Goal: Information Seeking & Learning: Check status

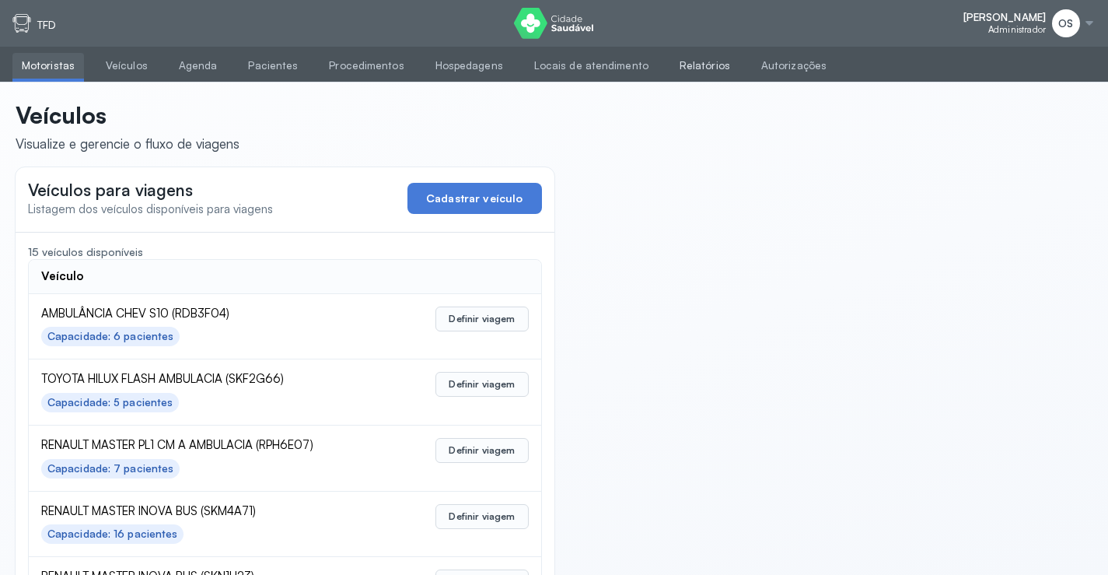
click at [707, 68] on link "Relatórios" at bounding box center [704, 66] width 69 height 26
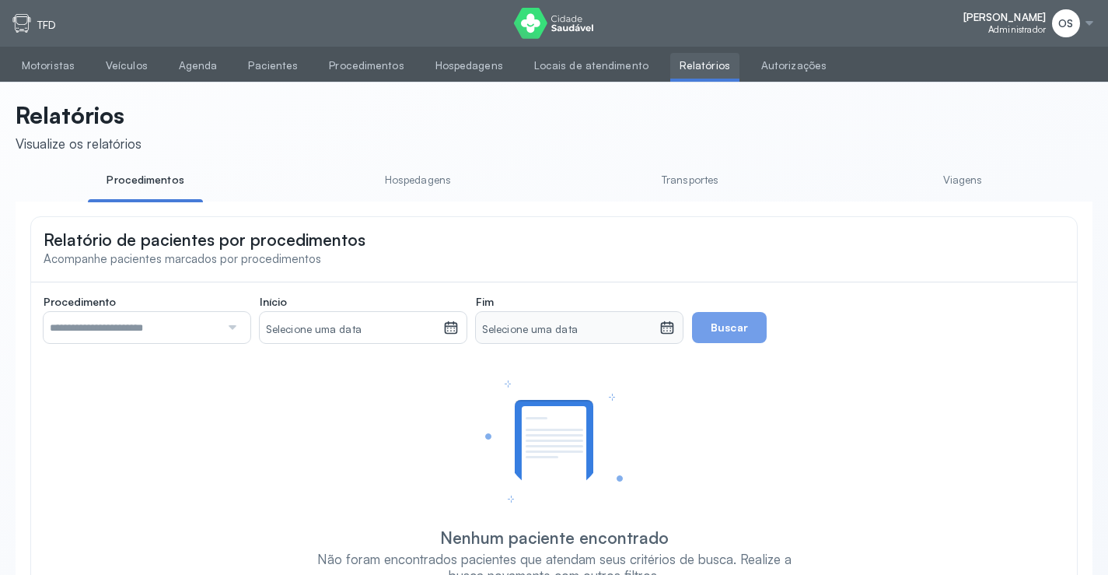
click at [952, 177] on link "Viagens" at bounding box center [962, 180] width 115 height 26
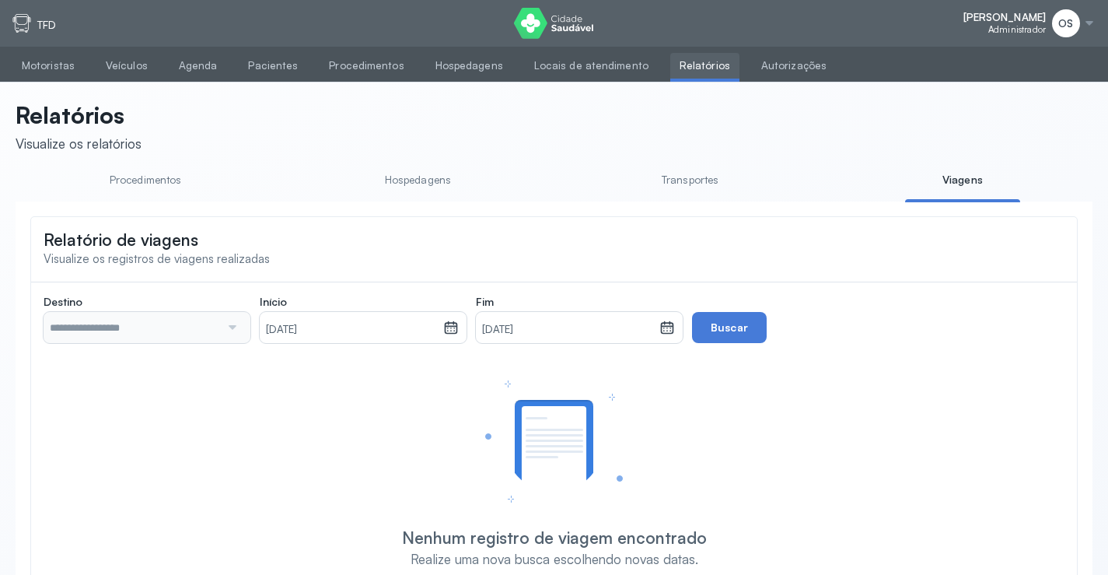
type input "**********"
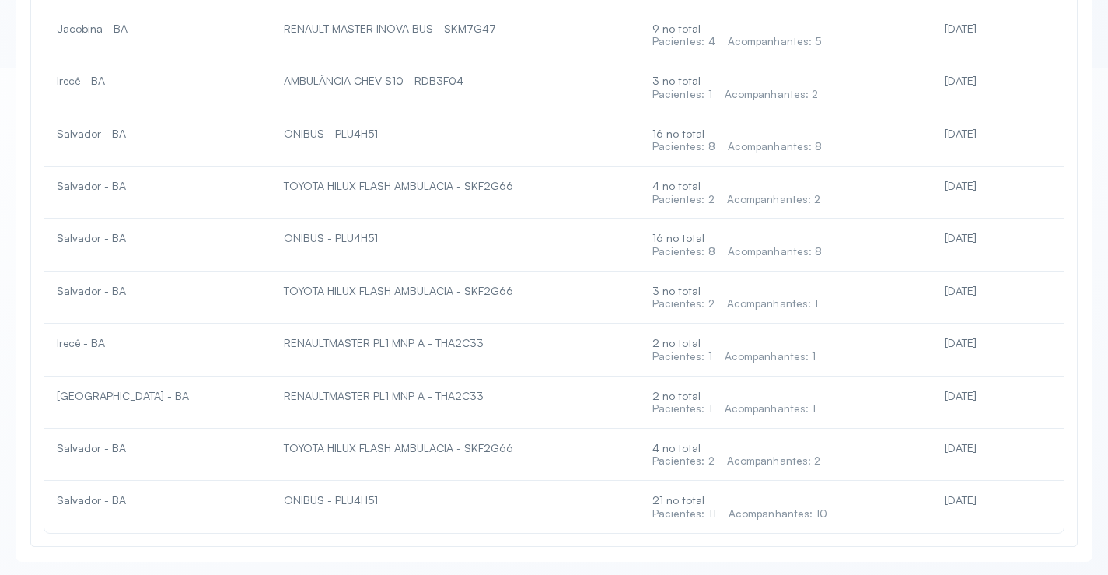
scroll to position [3385, 0]
click at [785, 502] on div "21 no total Pacientes: 11 Acompanhantes: 10" at bounding box center [785, 504] width 267 height 26
click at [783, 498] on div "21 no total Pacientes: 11 Acompanhantes: 10" at bounding box center [785, 504] width 267 height 26
drag, startPoint x: 1021, startPoint y: 505, endPoint x: 989, endPoint y: 493, distance: 34.2
click at [1019, 505] on td "[DATE]" at bounding box center [997, 503] width 131 height 51
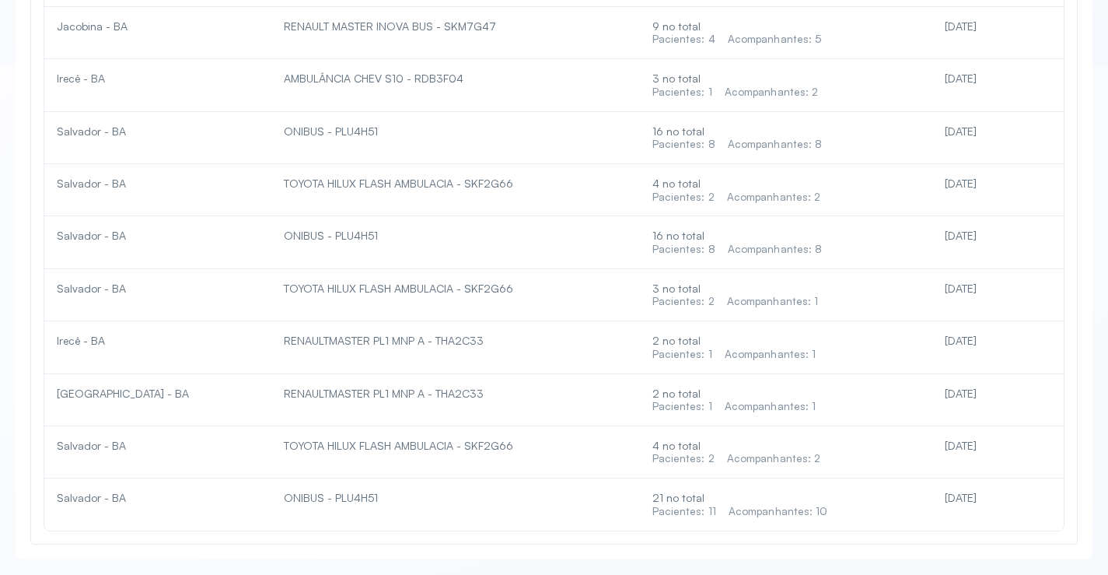
drag, startPoint x: 984, startPoint y: 501, endPoint x: 959, endPoint y: 495, distance: 26.4
click at [974, 500] on div "[DATE]" at bounding box center [998, 498] width 107 height 14
click at [956, 498] on div "[DATE]" at bounding box center [998, 498] width 107 height 14
drag, startPoint x: 914, startPoint y: 505, endPoint x: 873, endPoint y: 502, distance: 41.3
click at [900, 502] on div "21 no total Pacientes: 11 Acompanhantes: 10" at bounding box center [785, 504] width 267 height 26
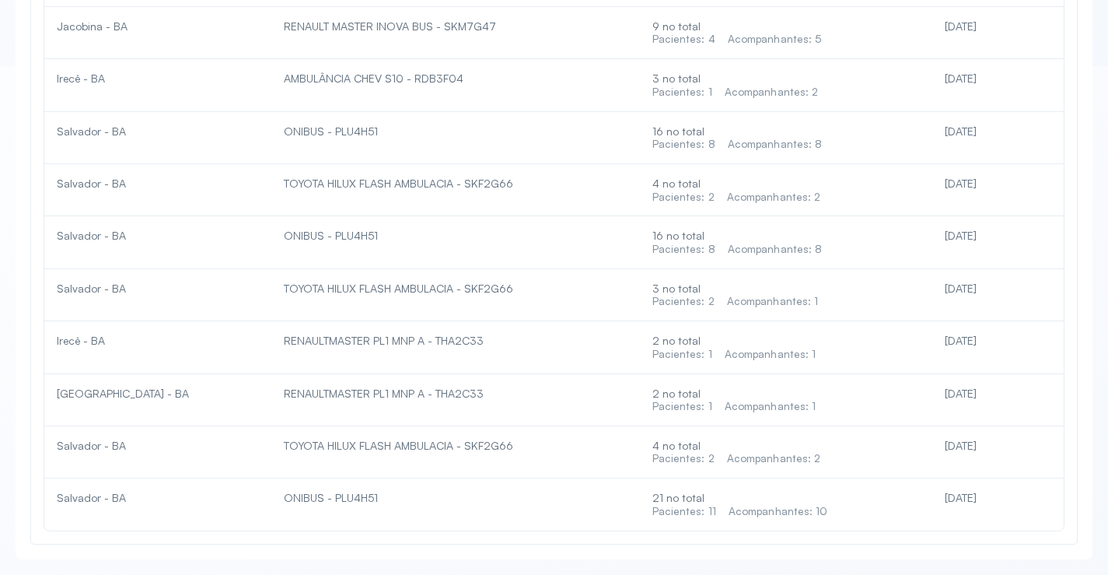
click at [813, 491] on div "21 no total Pacientes: 11 Acompanhantes: 10" at bounding box center [785, 504] width 267 height 26
click at [816, 488] on td "21 no total Pacientes: 11 Acompanhantes: 10" at bounding box center [786, 503] width 292 height 51
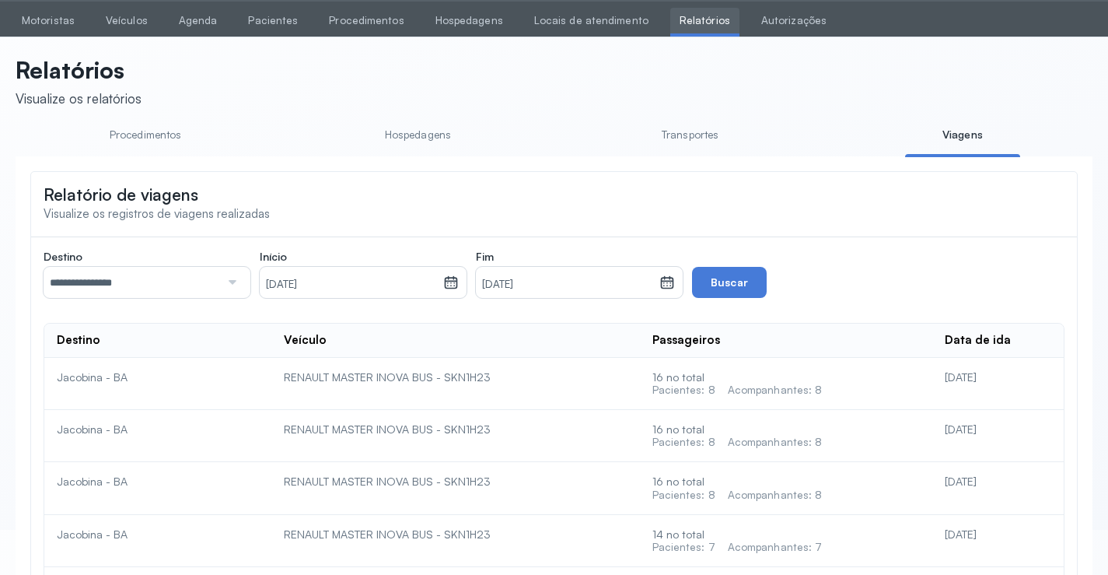
scroll to position [0, 0]
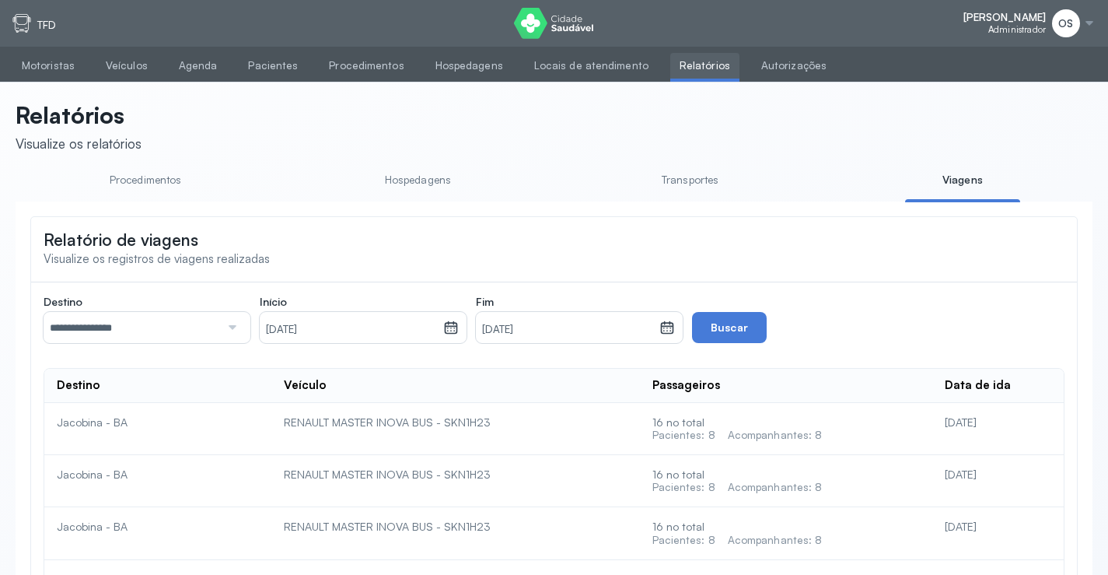
click at [688, 182] on link "Transportes" at bounding box center [690, 180] width 115 height 26
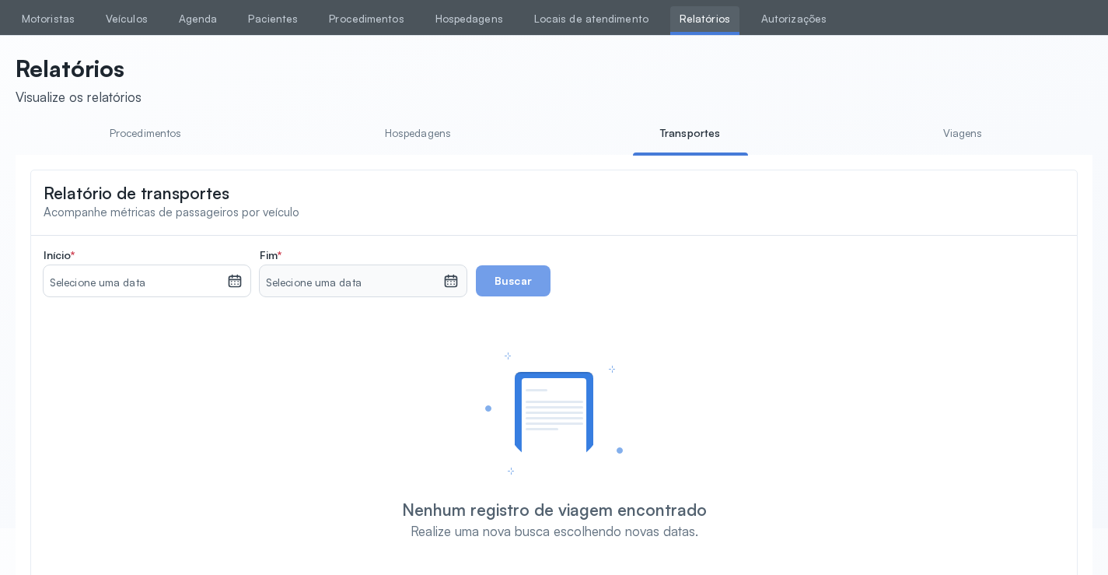
scroll to position [96, 0]
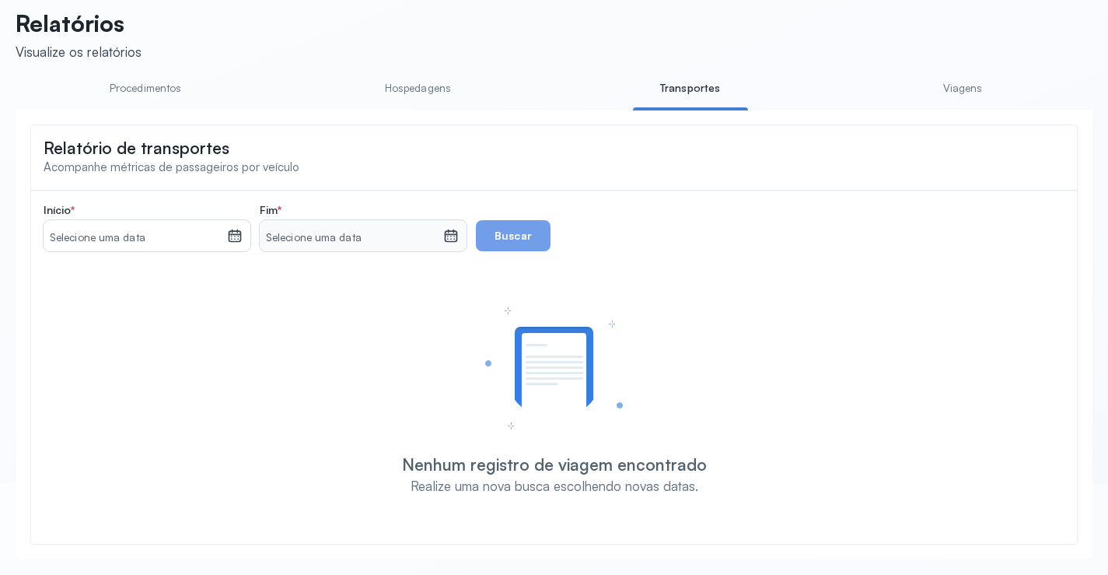
click at [243, 232] on div "Selecione uma data" at bounding box center [147, 235] width 207 height 31
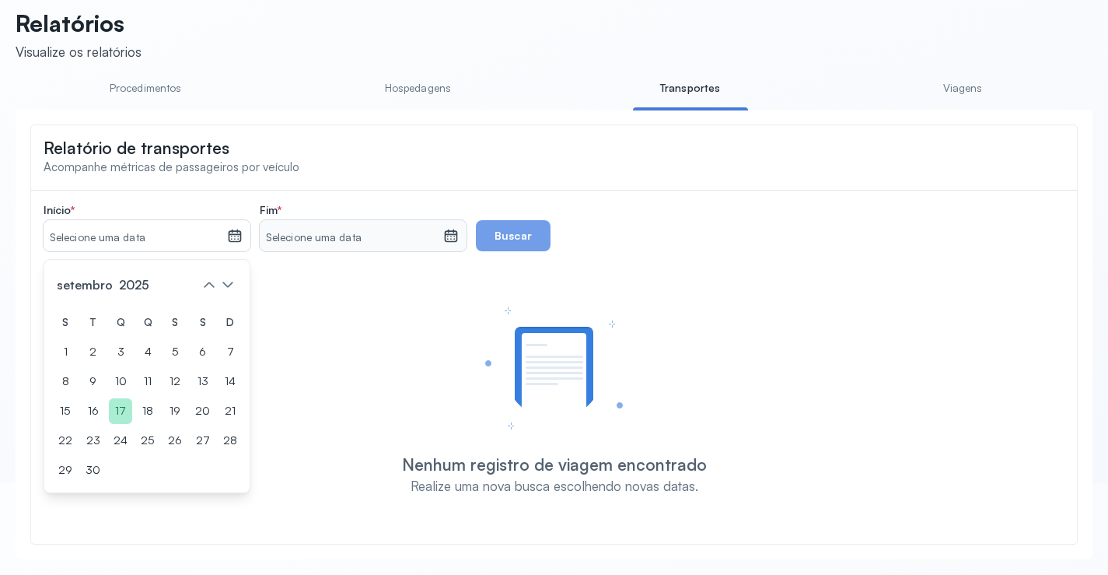
click at [112, 405] on div "17" at bounding box center [120, 411] width 23 height 26
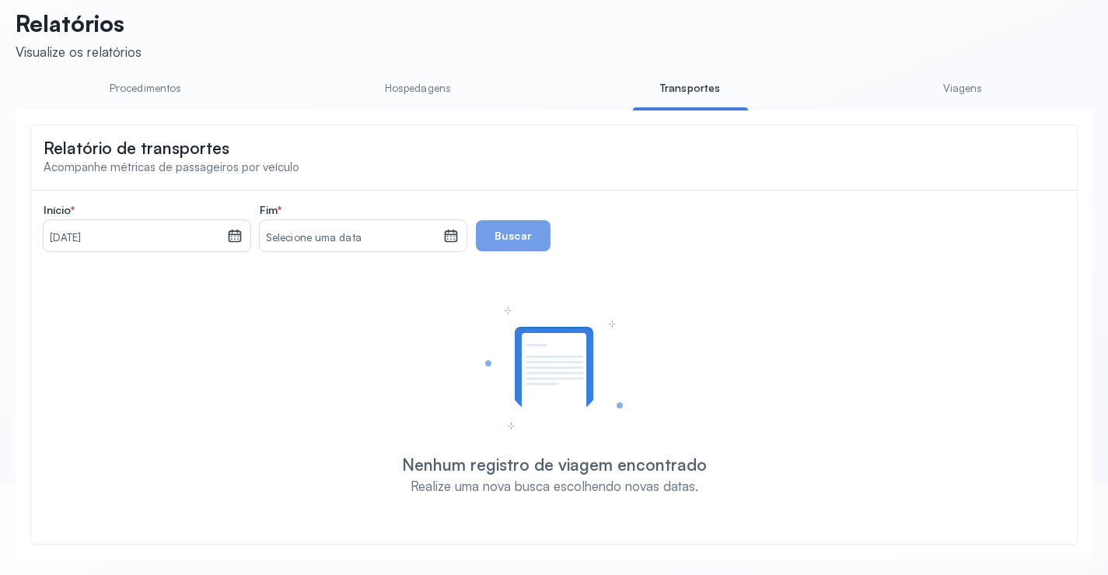
click at [449, 239] on icon at bounding box center [451, 238] width 8 height 4
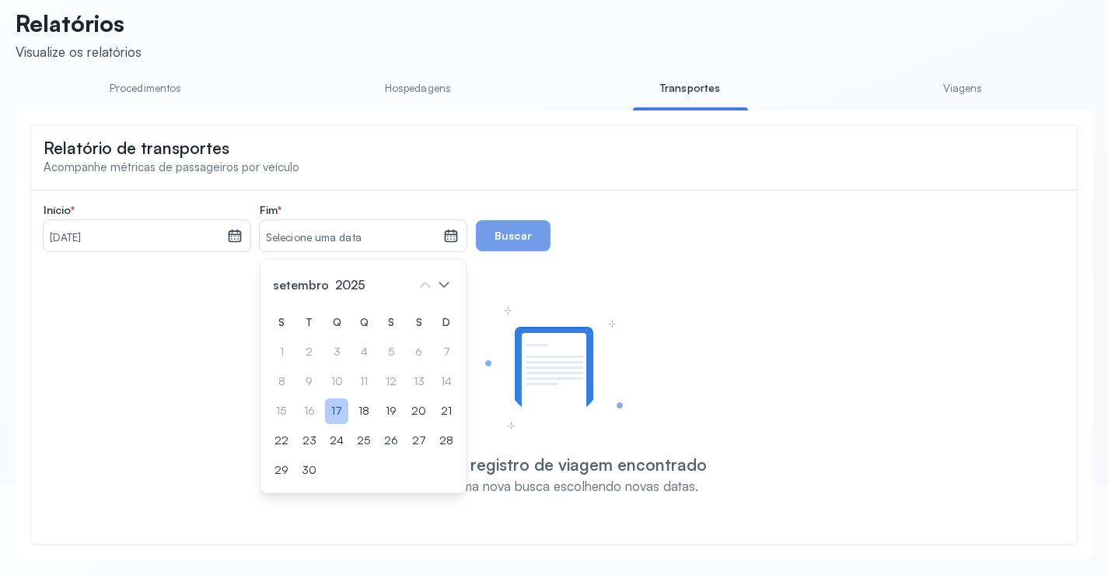
drag, startPoint x: 331, startPoint y: 415, endPoint x: 332, endPoint y: 423, distance: 7.8
click at [332, 423] on div "17" at bounding box center [336, 411] width 23 height 26
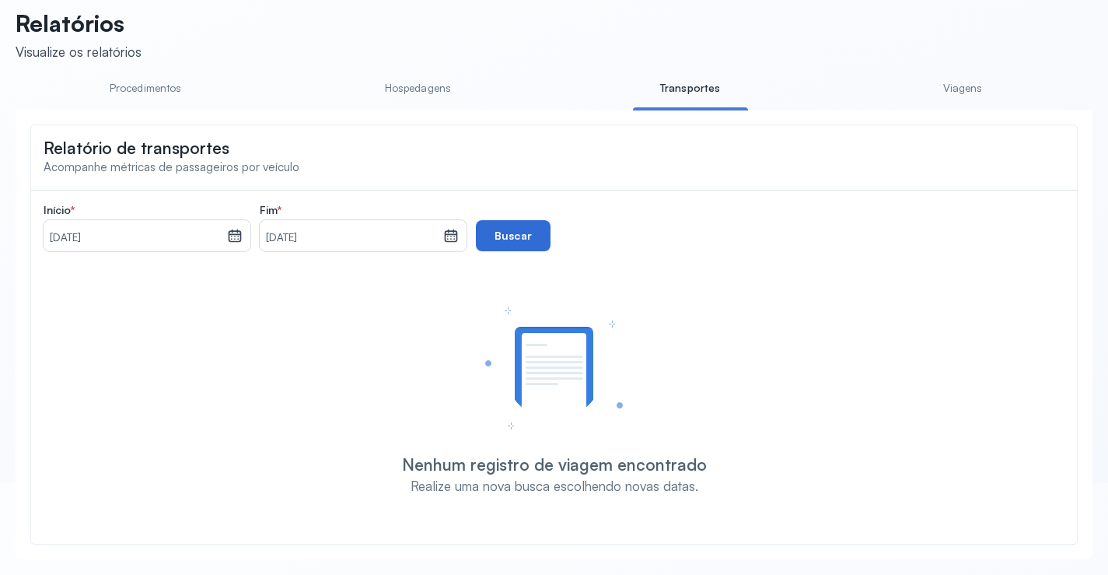
click at [512, 239] on button "Buscar" at bounding box center [513, 235] width 75 height 31
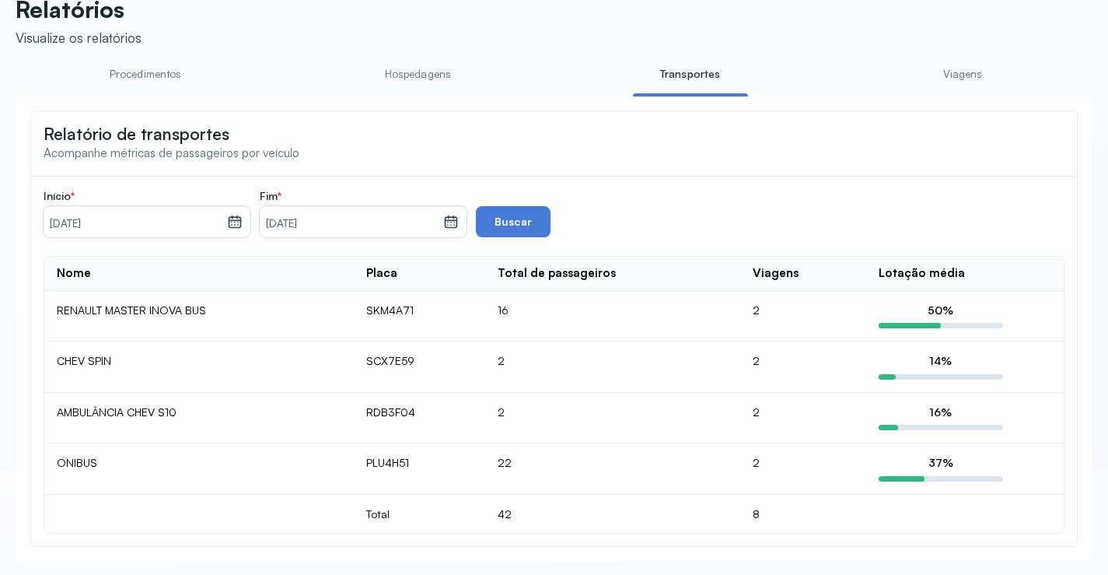
scroll to position [112, 0]
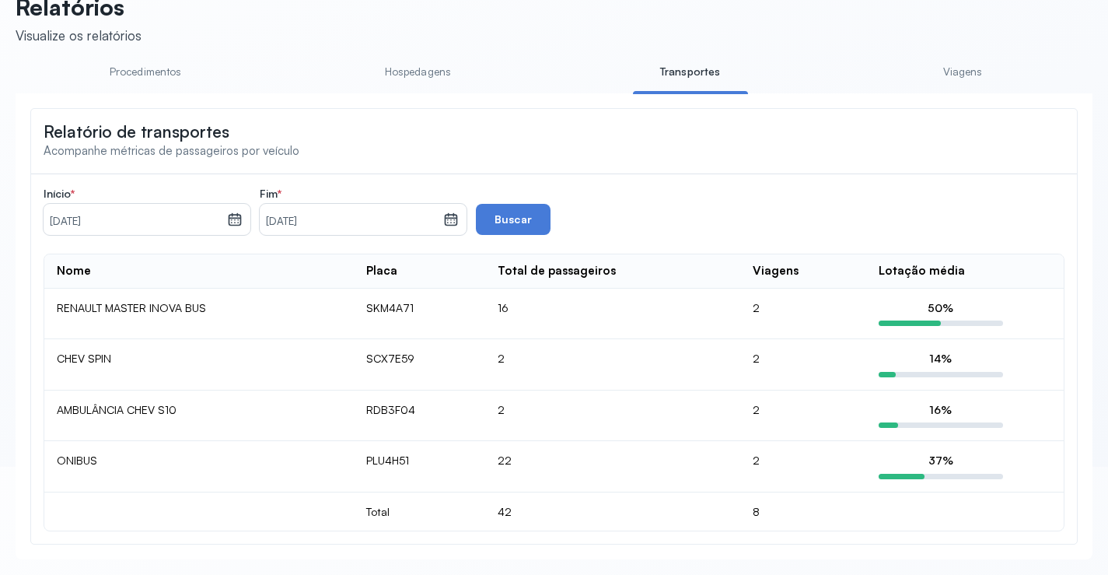
click at [963, 66] on link "Viagens" at bounding box center [962, 72] width 115 height 26
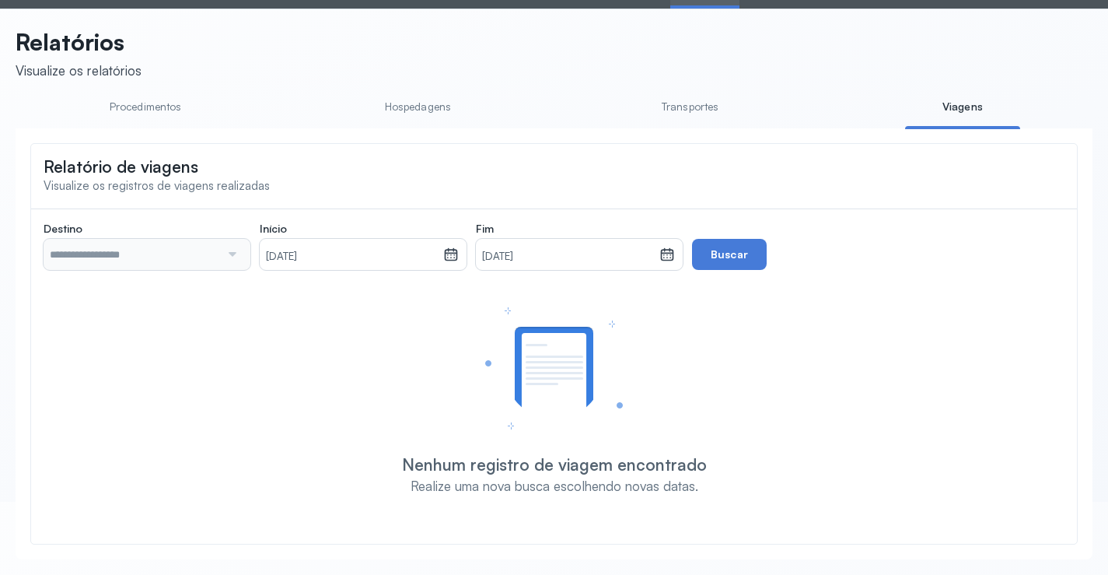
type input "**********"
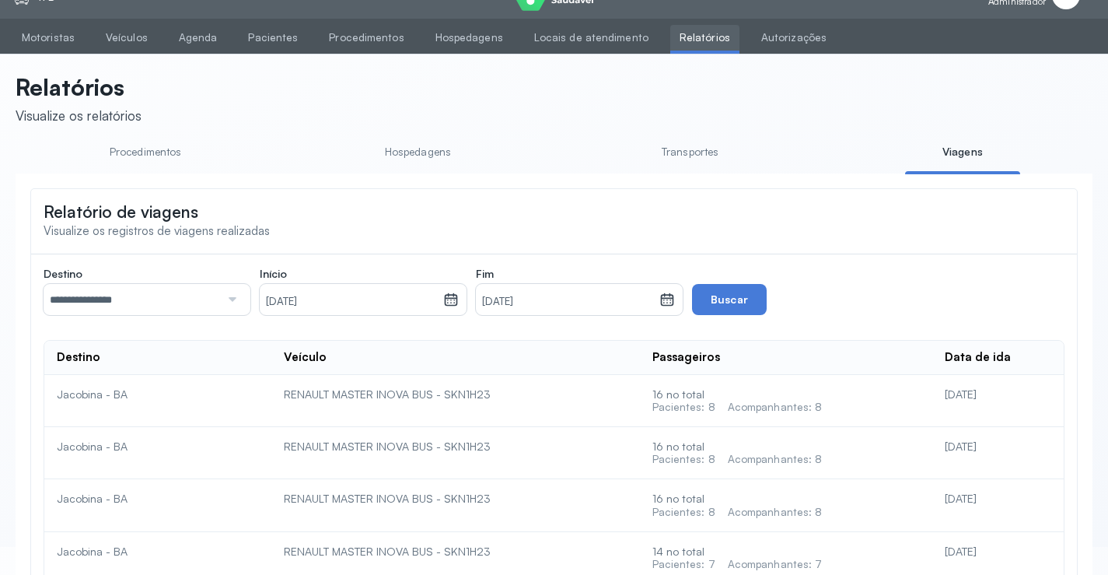
scroll to position [0, 0]
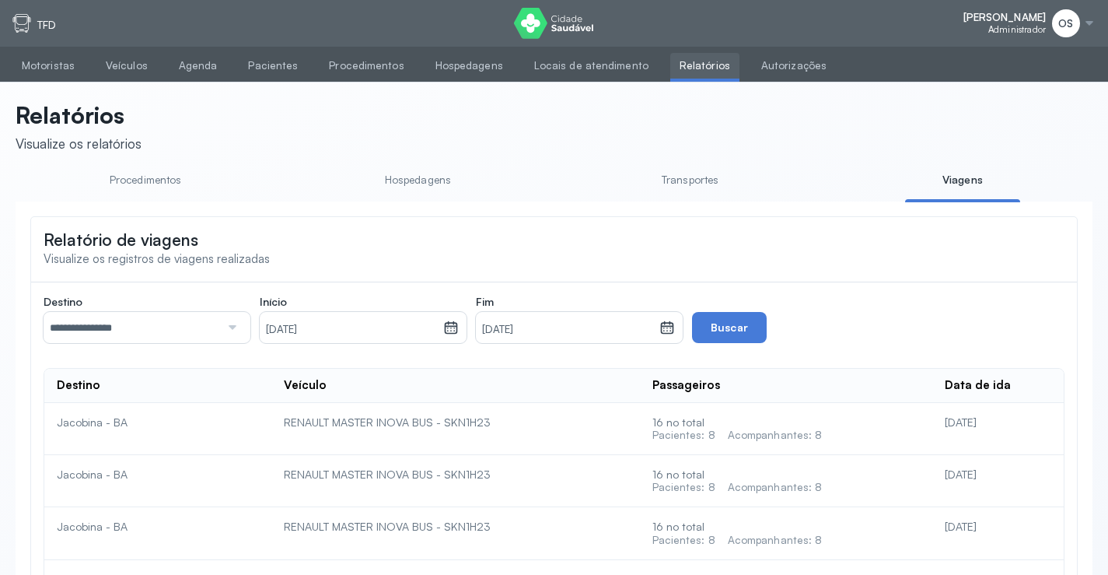
click at [753, 442] on div "Acompanhantes: 8" at bounding box center [775, 434] width 95 height 13
click at [756, 439] on div "Acompanhantes: 8" at bounding box center [775, 434] width 95 height 13
